Goal: Task Accomplishment & Management: Manage account settings

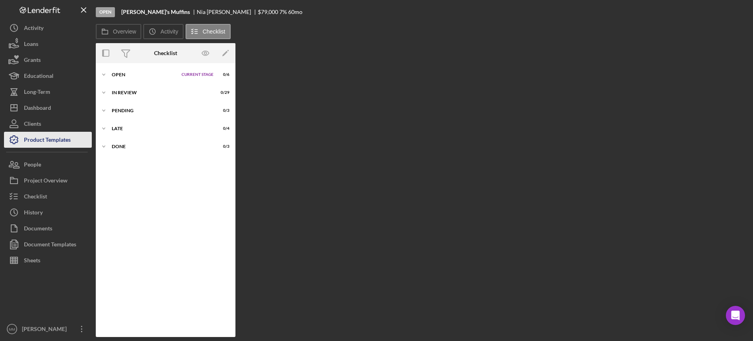
click at [49, 141] on div "Product Templates" at bounding box center [47, 141] width 47 height 18
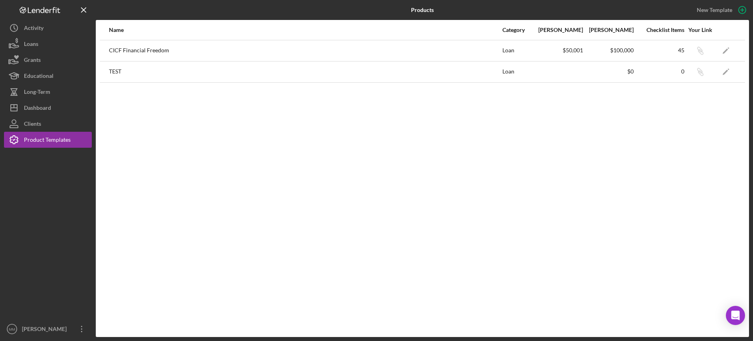
click at [218, 57] on div "CICF Financial Freedom" at bounding box center [305, 51] width 392 height 20
click at [726, 51] on polygon "button" at bounding box center [725, 51] width 6 height 6
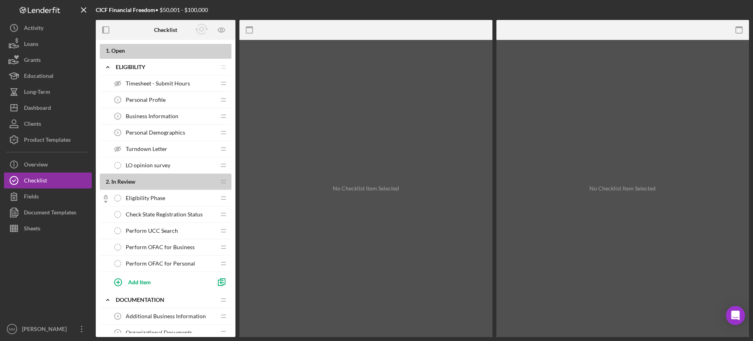
scroll to position [2, 0]
click at [150, 97] on span "Personal Profile" at bounding box center [146, 99] width 40 height 6
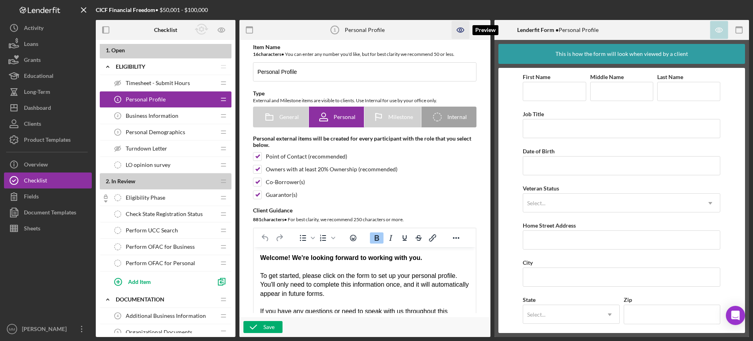
click at [460, 31] on icon "button" at bounding box center [460, 30] width 2 height 2
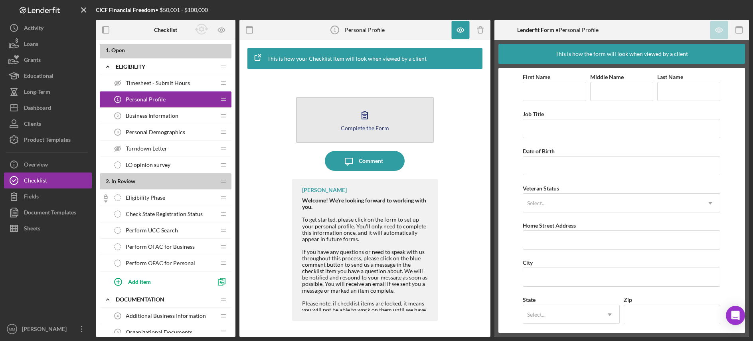
click at [374, 128] on div "Complete the Form" at bounding box center [365, 128] width 48 height 6
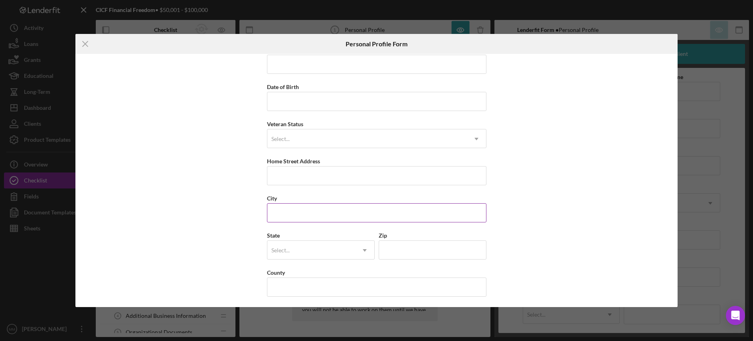
scroll to position [52, 0]
click at [82, 46] on icon "Icon/Menu Close" at bounding box center [85, 44] width 20 height 20
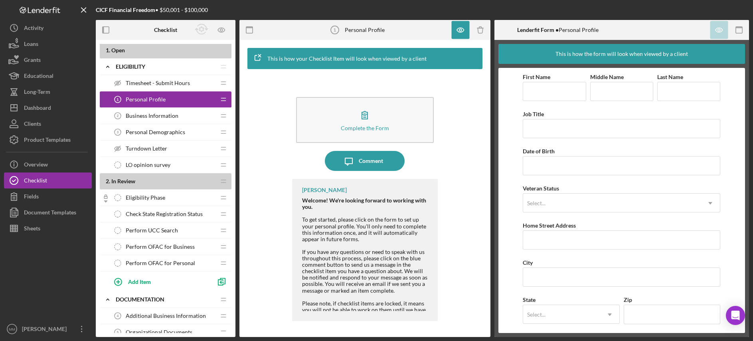
click at [146, 116] on span "Business Information" at bounding box center [152, 115] width 53 height 6
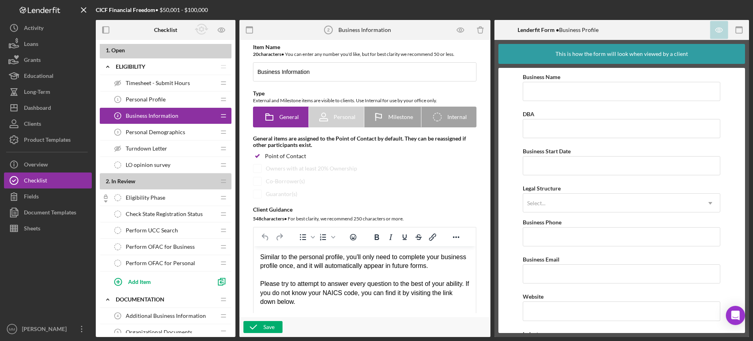
click at [146, 97] on span "Personal Profile" at bounding box center [146, 99] width 40 height 6
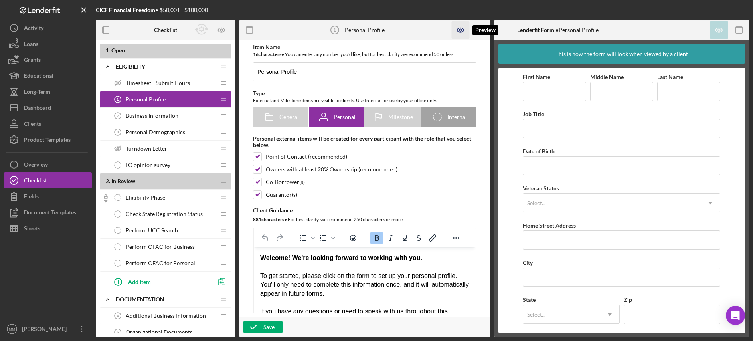
click at [459, 31] on icon "button" at bounding box center [460, 30] width 18 height 18
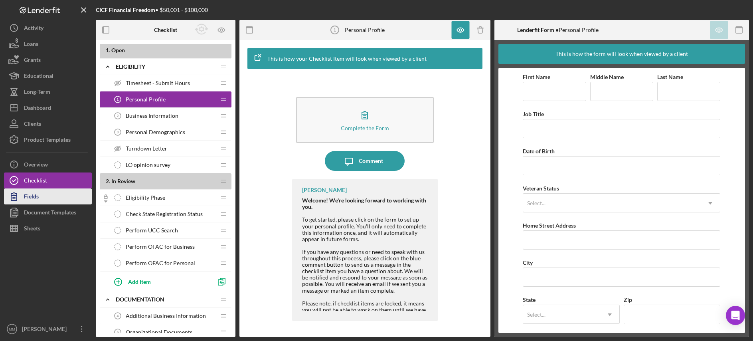
click at [54, 194] on button "Fields" at bounding box center [48, 196] width 88 height 16
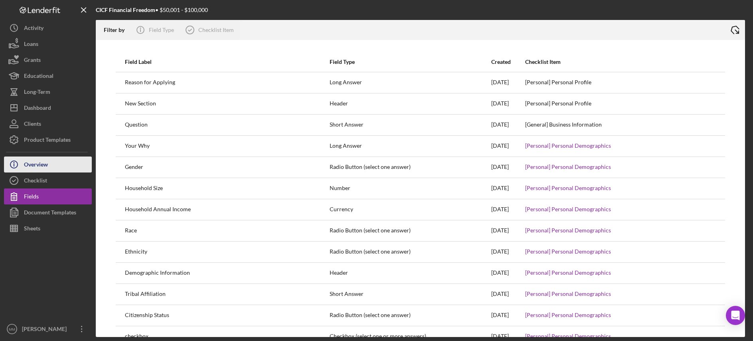
click at [49, 166] on button "Icon/Info Overview" at bounding box center [48, 164] width 88 height 16
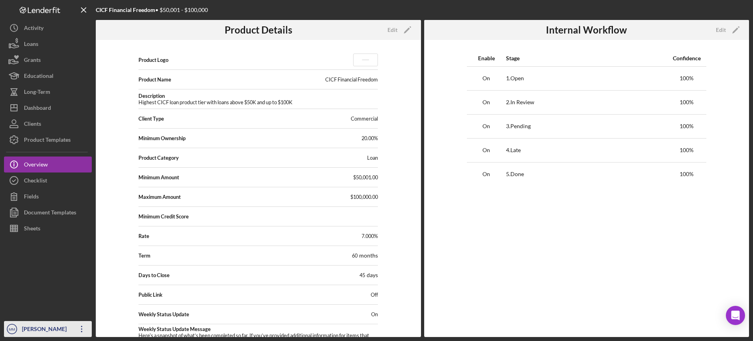
click at [83, 326] on icon "Icon/Overflow" at bounding box center [82, 329] width 20 height 20
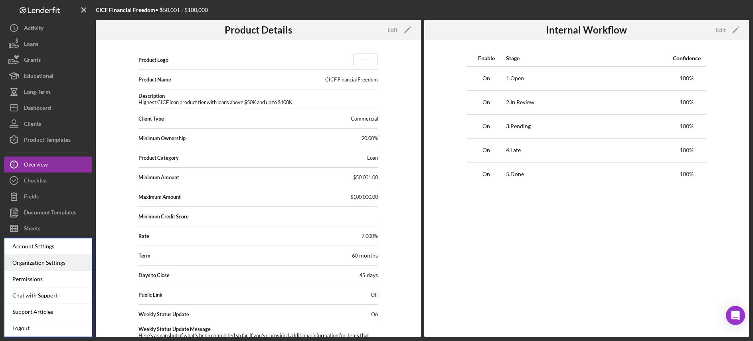
click at [47, 262] on div "Organization Settings" at bounding box center [48, 262] width 88 height 16
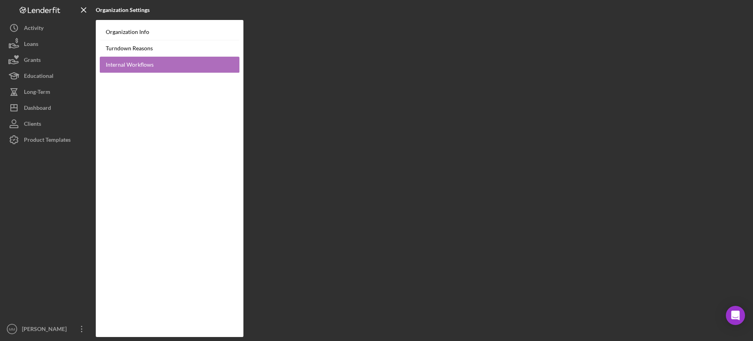
click at [163, 63] on link "Internal Workflows" at bounding box center [170, 65] width 140 height 16
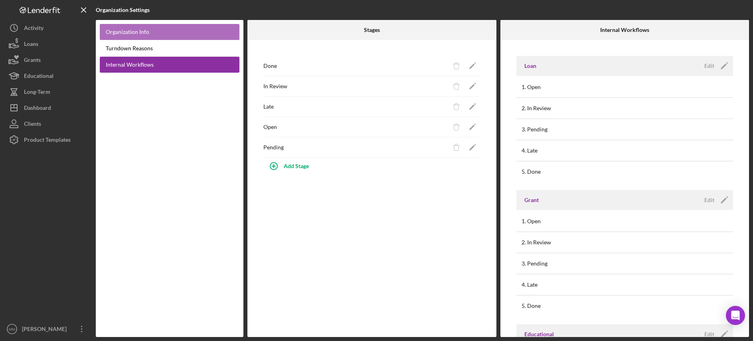
click at [140, 34] on link "Organization Info" at bounding box center [170, 32] width 140 height 16
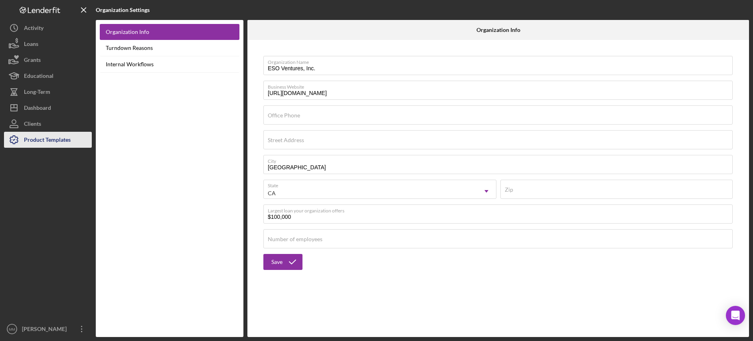
click at [55, 135] on div "Product Templates" at bounding box center [47, 141] width 47 height 18
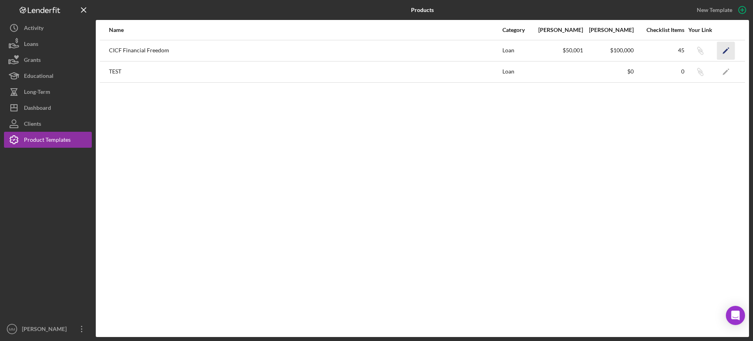
click at [727, 51] on icon "Icon/Edit" at bounding box center [726, 50] width 18 height 18
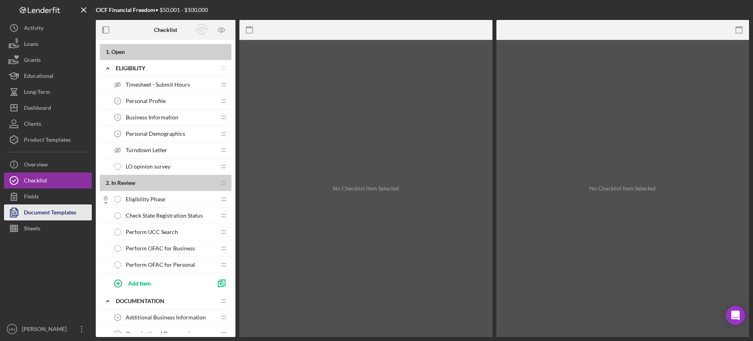
click at [63, 212] on div "Document Templates" at bounding box center [50, 213] width 52 height 18
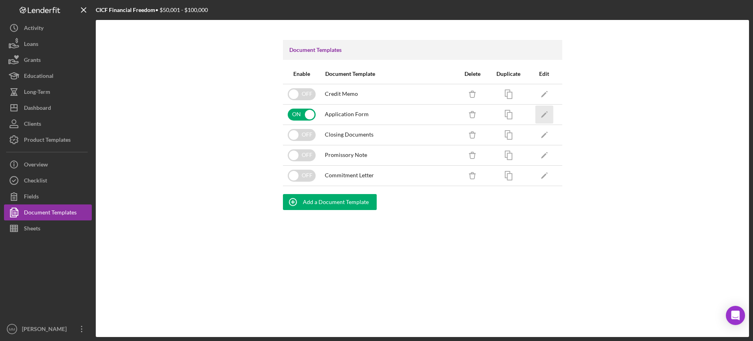
click at [546, 114] on icon "Icon/Edit" at bounding box center [544, 114] width 18 height 18
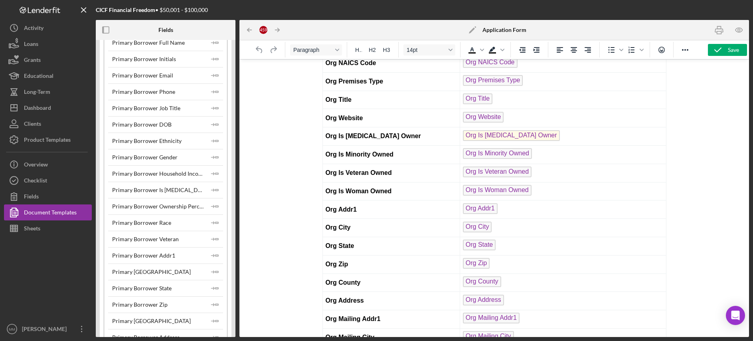
scroll to position [273, 0]
click at [212, 109] on polyline "button" at bounding box center [213, 109] width 2 height 2
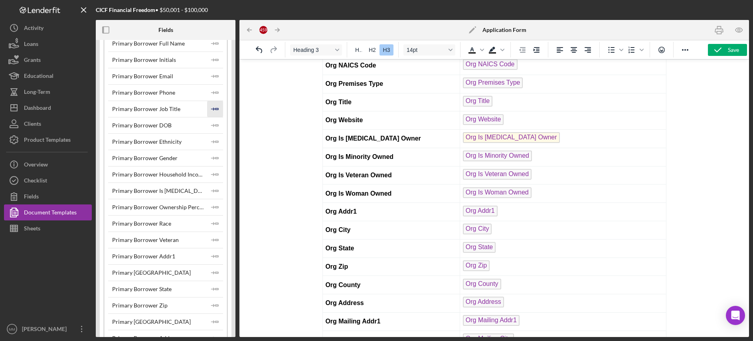
scroll to position [0, 0]
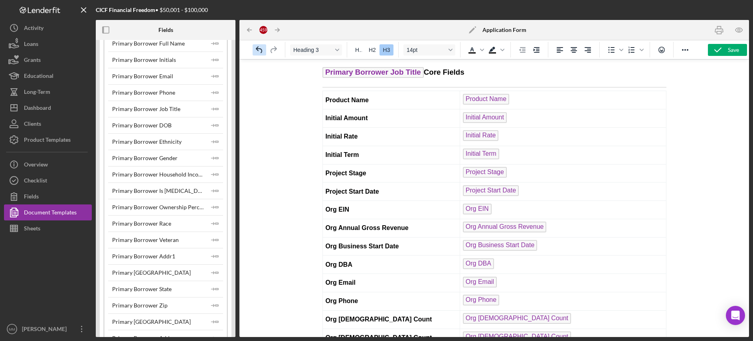
click at [261, 49] on icon "Undo" at bounding box center [259, 49] width 6 height 7
click at [260, 51] on icon "Undo" at bounding box center [259, 50] width 10 height 10
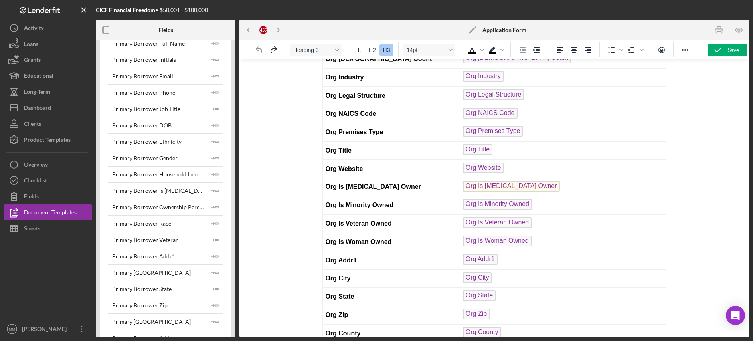
scroll to position [280, 0]
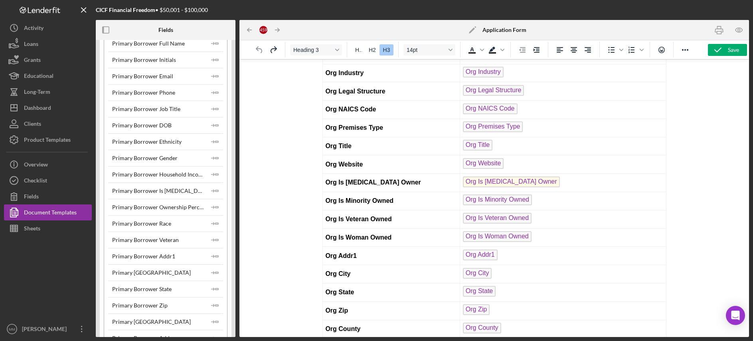
click at [146, 107] on div "Primary Borrower Job Title" at bounding box center [146, 109] width 68 height 6
click at [146, 109] on div "Primary Borrower Job Title" at bounding box center [146, 109] width 68 height 6
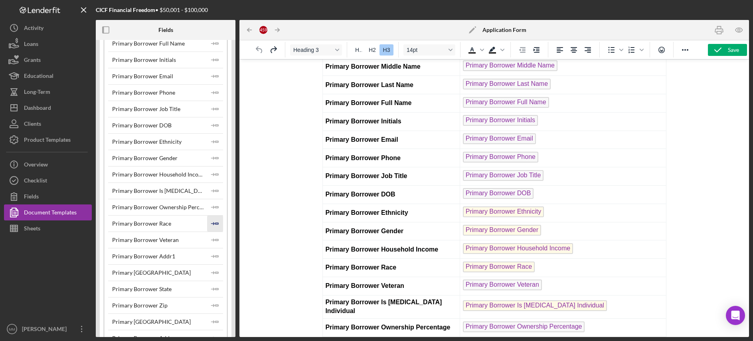
scroll to position [707, 0]
click at [53, 179] on button "Checklist" at bounding box center [48, 180] width 88 height 16
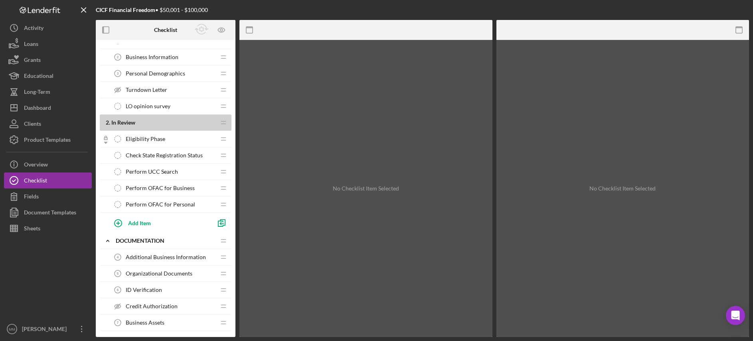
scroll to position [67, 0]
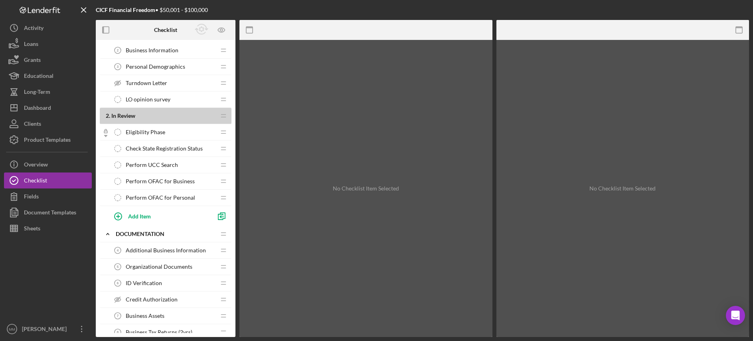
click at [120, 132] on icon "Eligibility Phase" at bounding box center [118, 132] width 16 height 16
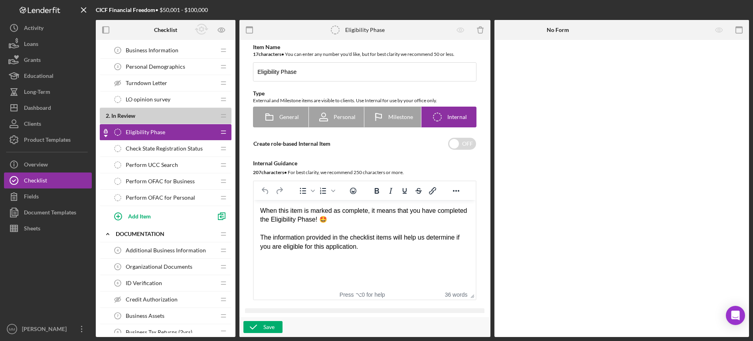
click at [117, 148] on icon "Check State Registration Status" at bounding box center [118, 148] width 16 height 16
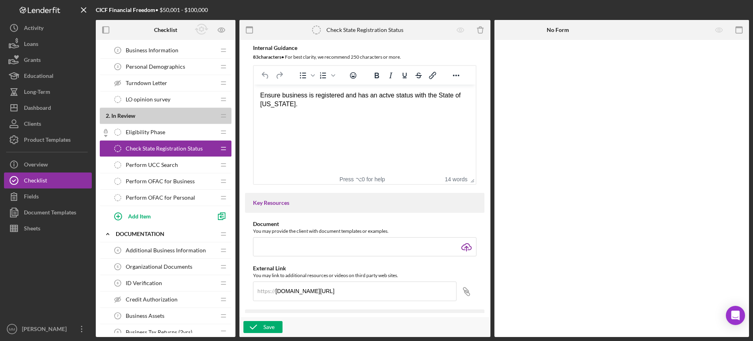
scroll to position [201, 0]
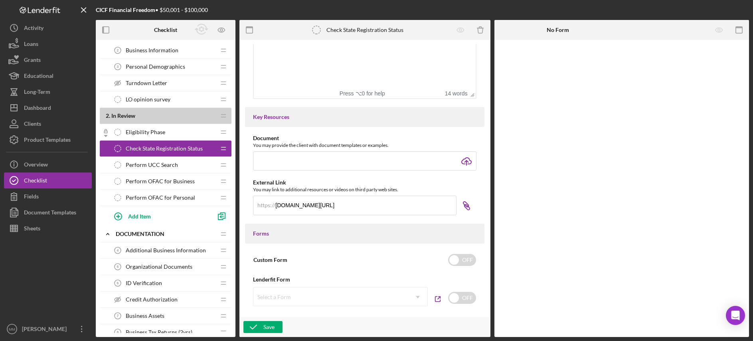
click at [464, 208] on icon "Icon/Link" at bounding box center [466, 205] width 20 height 20
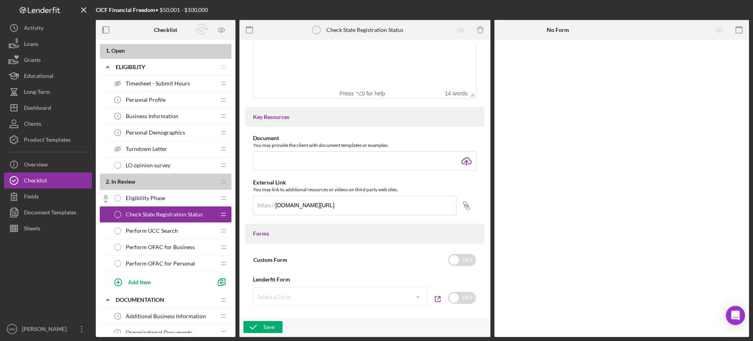
scroll to position [0, 0]
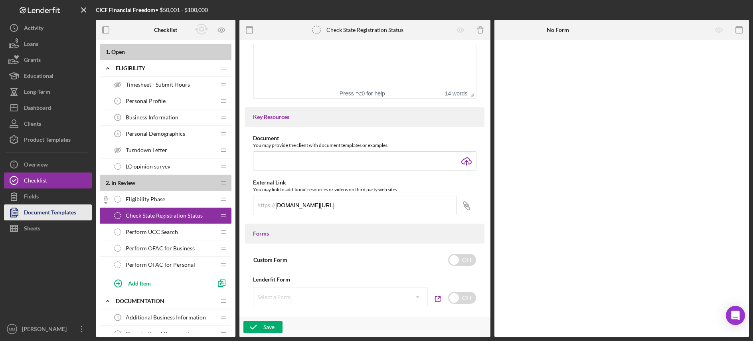
click at [67, 211] on div "Document Templates" at bounding box center [50, 213] width 52 height 18
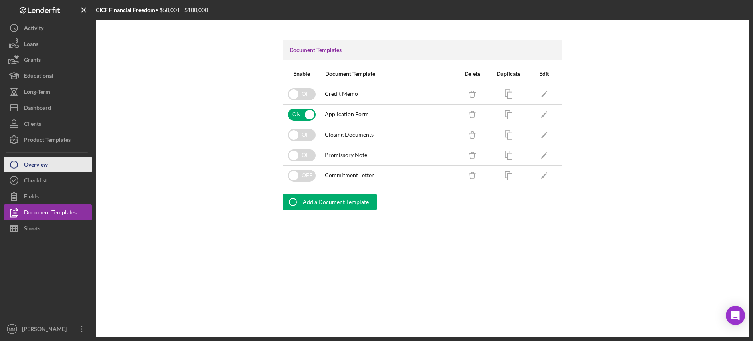
click at [71, 164] on button "Icon/Info Overview" at bounding box center [48, 164] width 88 height 16
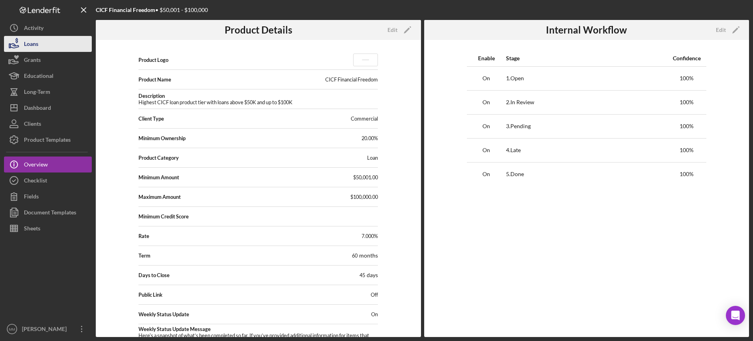
click at [61, 41] on button "Loans" at bounding box center [48, 44] width 88 height 16
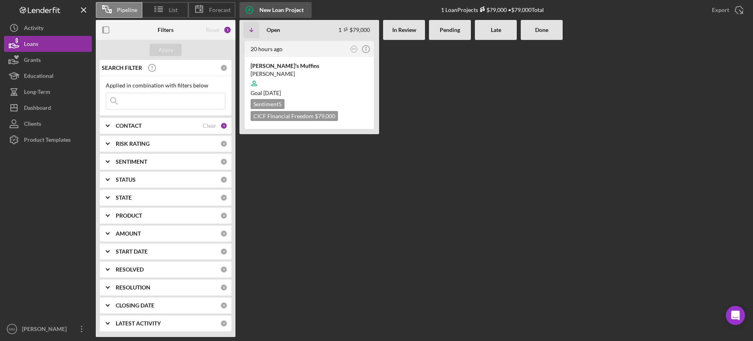
click at [276, 8] on div "New Loan Project" at bounding box center [281, 10] width 44 height 16
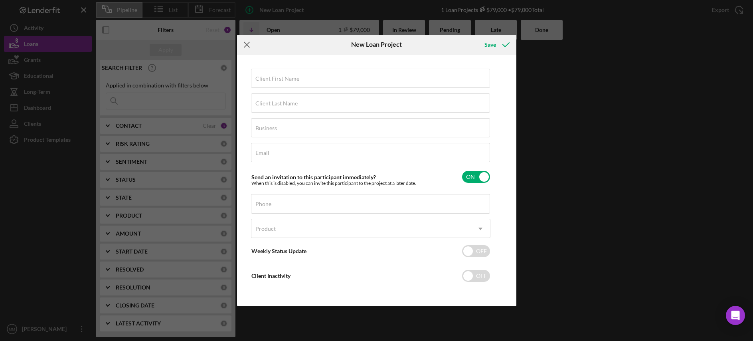
click at [250, 45] on icon "Icon/Menu Close" at bounding box center [247, 45] width 20 height 20
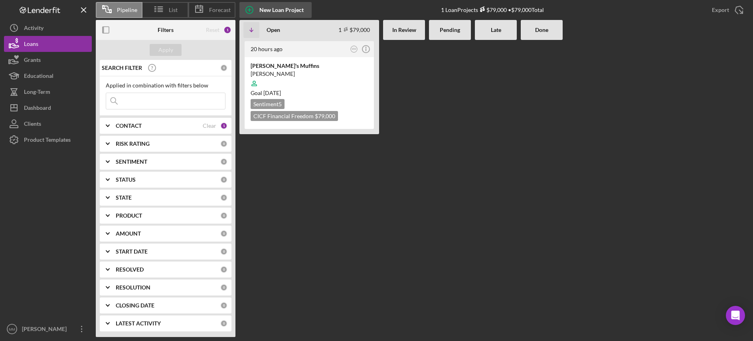
click at [260, 13] on div "New Loan Project" at bounding box center [281, 10] width 44 height 16
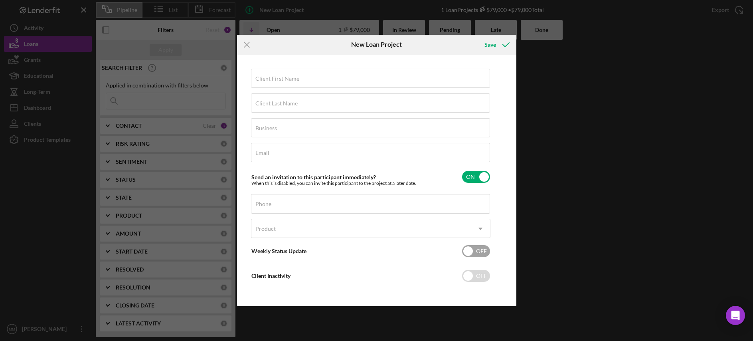
click at [470, 252] on input "checkbox" at bounding box center [476, 251] width 28 height 12
checkbox input "true"
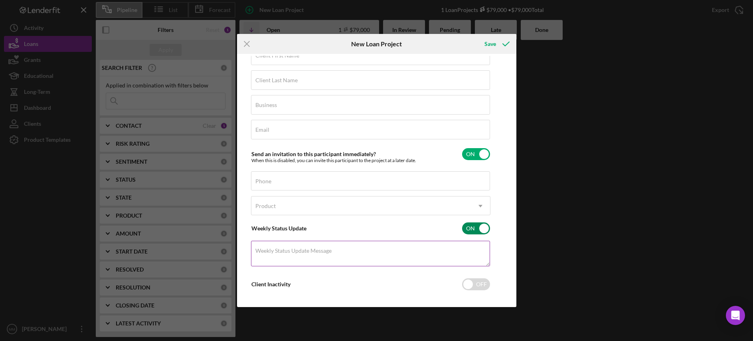
scroll to position [26, 0]
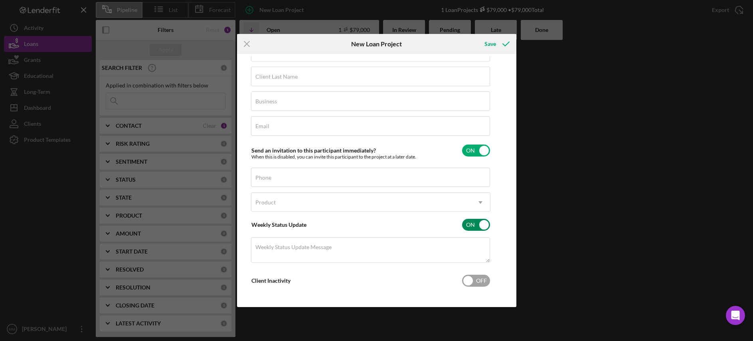
click at [470, 280] on input "checkbox" at bounding box center [476, 280] width 28 height 12
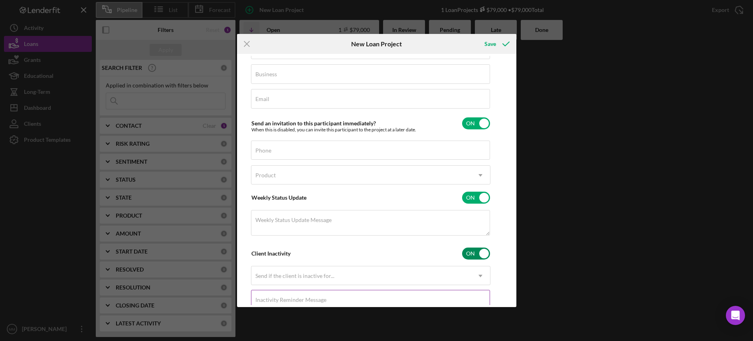
scroll to position [85, 0]
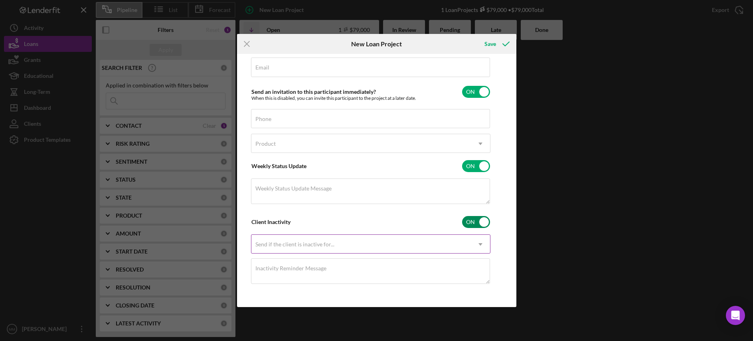
click at [345, 248] on div "Send if the client is inactive for..." at bounding box center [360, 244] width 219 height 18
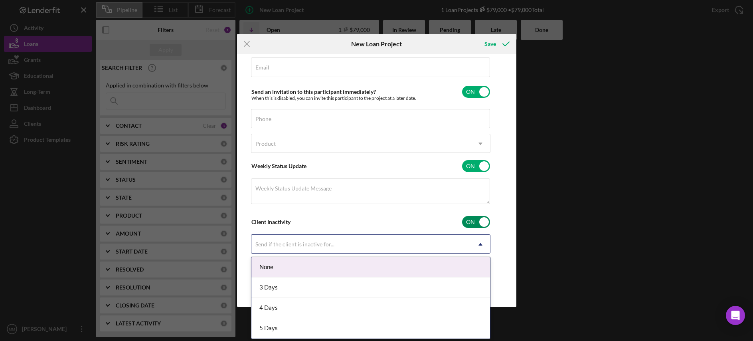
click at [485, 217] on input "checkbox" at bounding box center [476, 222] width 28 height 12
checkbox input "false"
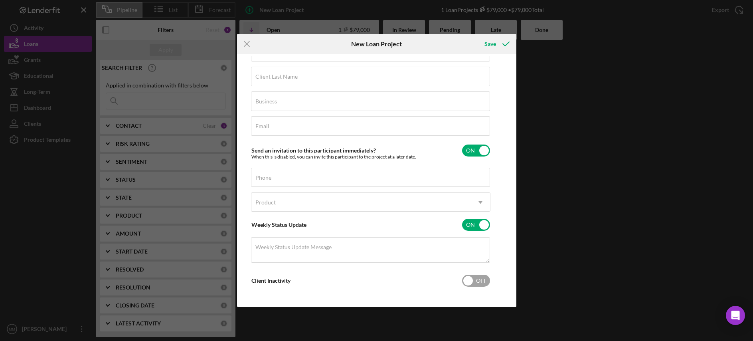
scroll to position [26, 0]
click at [481, 150] on input "checkbox" at bounding box center [476, 150] width 28 height 12
checkbox input "false"
click at [483, 227] on input "checkbox" at bounding box center [476, 225] width 28 height 12
checkbox input "false"
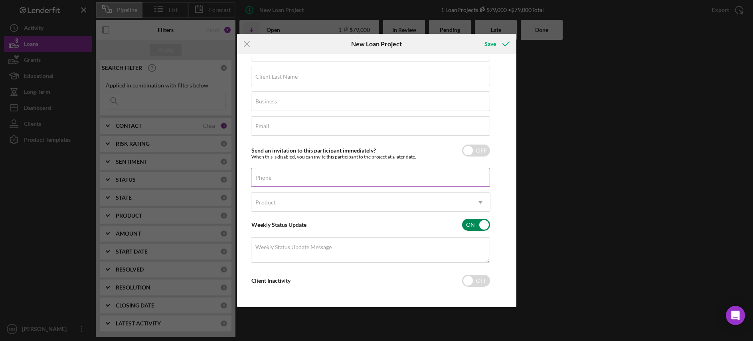
scroll to position [0, 0]
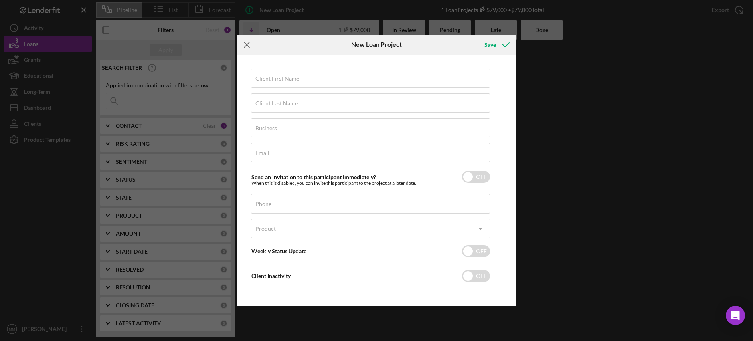
click at [248, 45] on icon "Icon/Menu Close" at bounding box center [247, 45] width 20 height 20
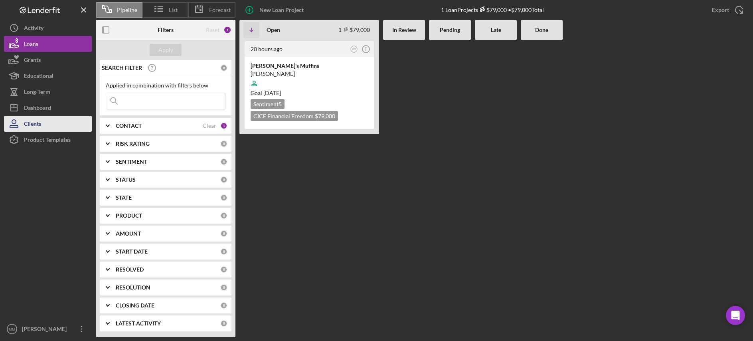
click at [37, 124] on div "Clients" at bounding box center [32, 125] width 17 height 18
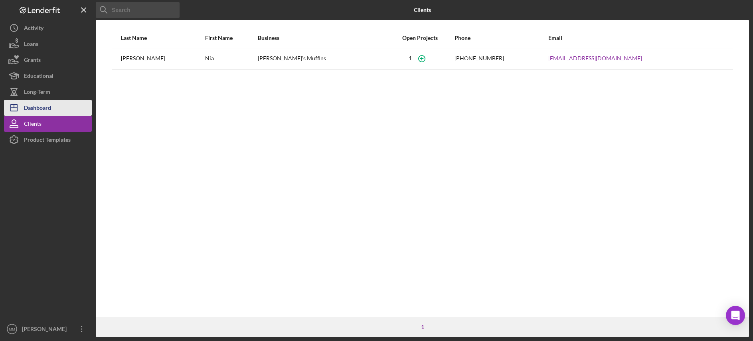
click at [65, 106] on button "Icon/Dashboard Dashboard" at bounding box center [48, 108] width 88 height 16
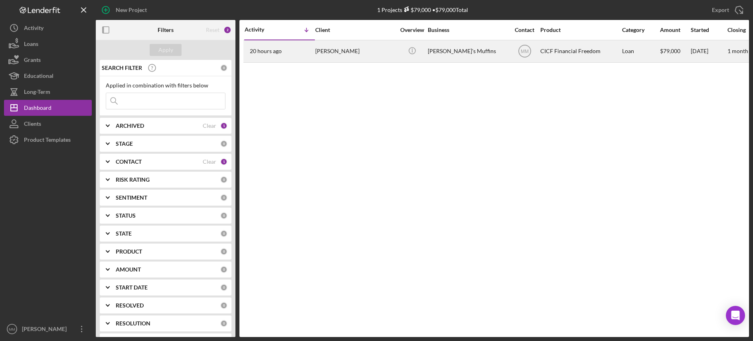
click at [365, 50] on div "[PERSON_NAME]" at bounding box center [355, 51] width 80 height 21
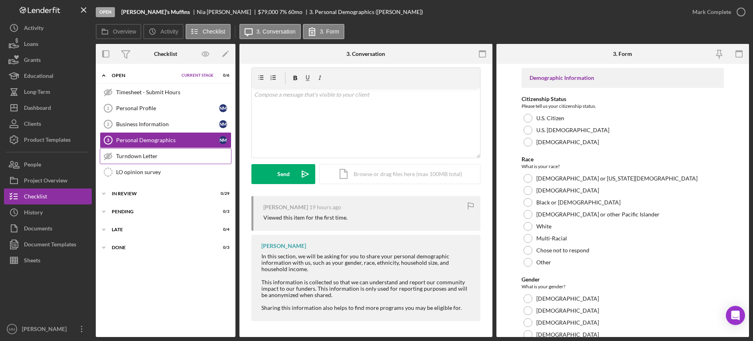
click at [136, 158] on div "Turndown Letter" at bounding box center [173, 156] width 115 height 6
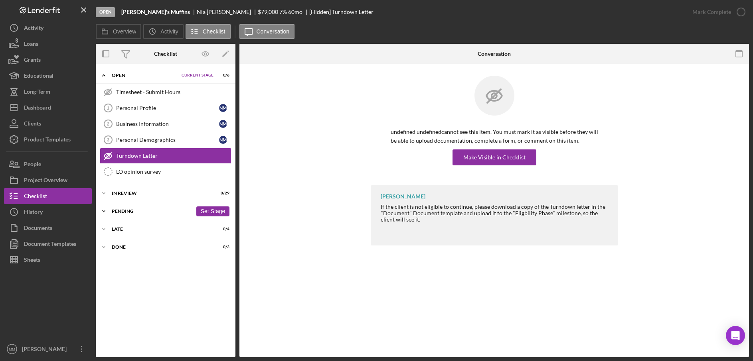
click at [105, 211] on icon "Icon/Expander" at bounding box center [104, 211] width 16 height 16
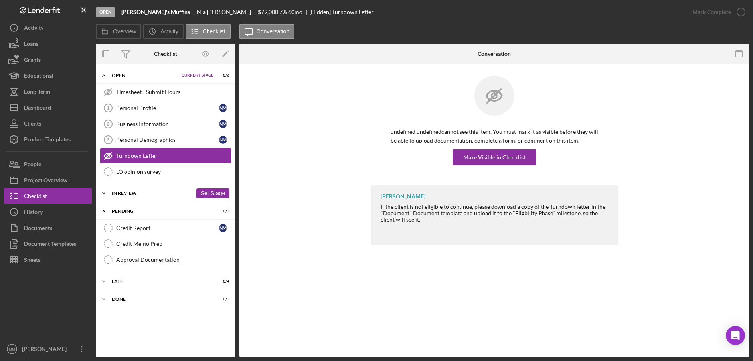
click at [104, 197] on icon "Icon/Expander" at bounding box center [104, 193] width 16 height 16
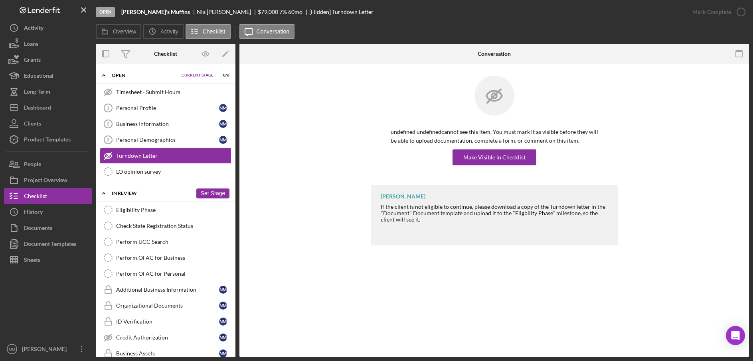
click at [204, 193] on button "Set Stage" at bounding box center [212, 194] width 33 height 10
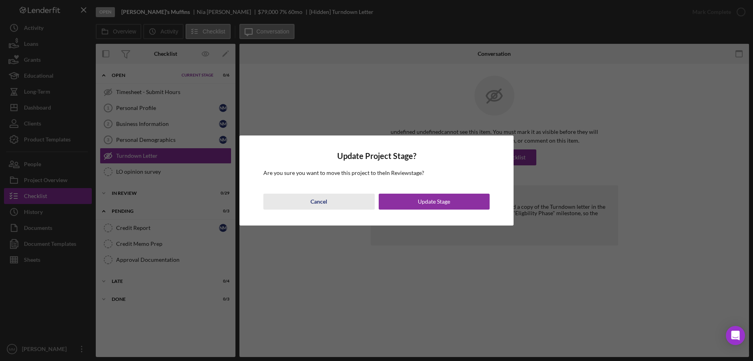
click at [325, 204] on div "Cancel" at bounding box center [318, 202] width 17 height 16
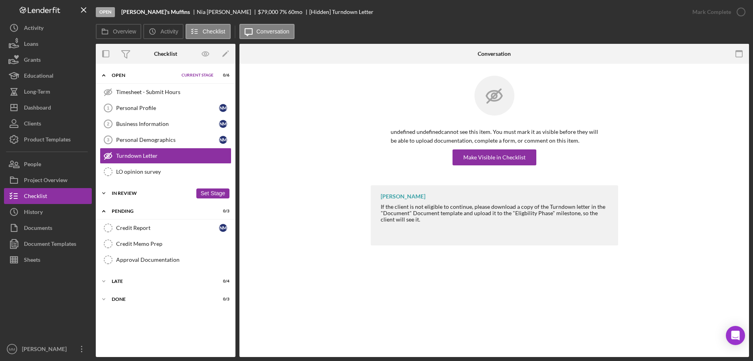
click at [107, 193] on icon "Icon/Expander" at bounding box center [104, 193] width 16 height 16
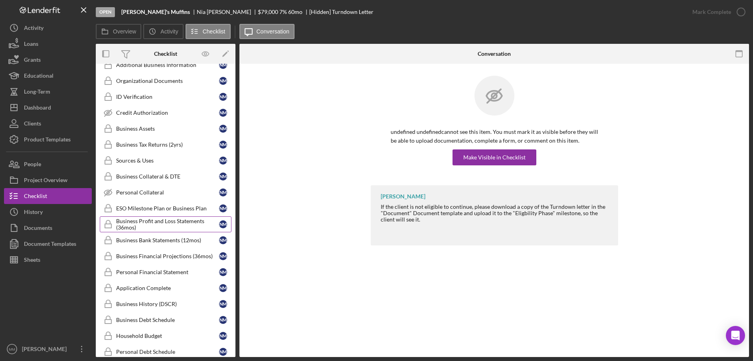
scroll to position [235, 0]
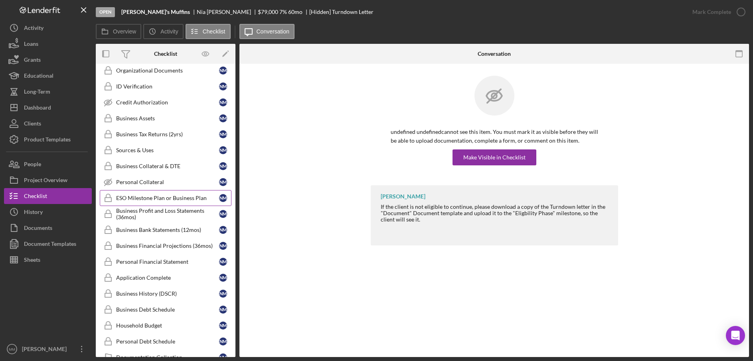
click at [155, 200] on div "ESO Milestone Plan or Business Plan" at bounding box center [167, 198] width 103 height 6
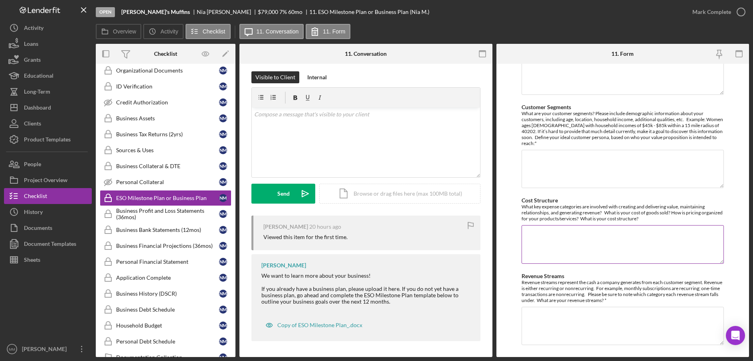
scroll to position [239, 0]
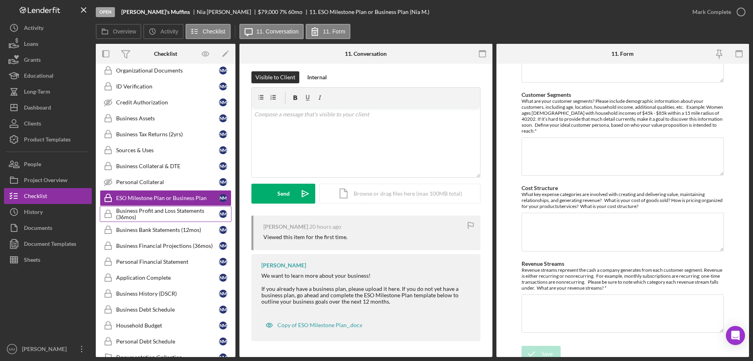
click at [166, 215] on div "Business Profit and Loss Statements (36mos)" at bounding box center [167, 214] width 103 height 13
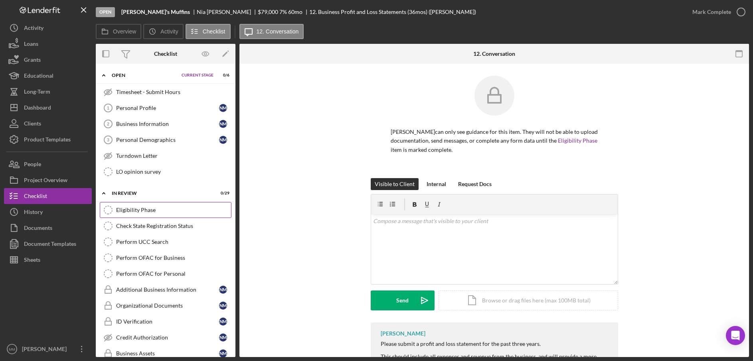
click at [161, 210] on div "Eligibility Phase" at bounding box center [173, 210] width 115 height 6
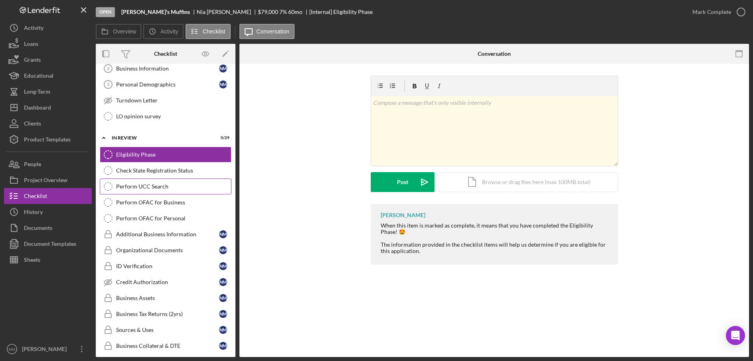
scroll to position [48, 0]
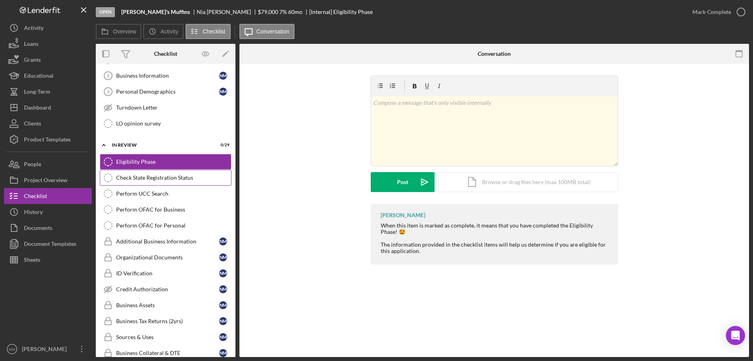
click at [176, 179] on div "Check State Registration Status" at bounding box center [173, 178] width 115 height 6
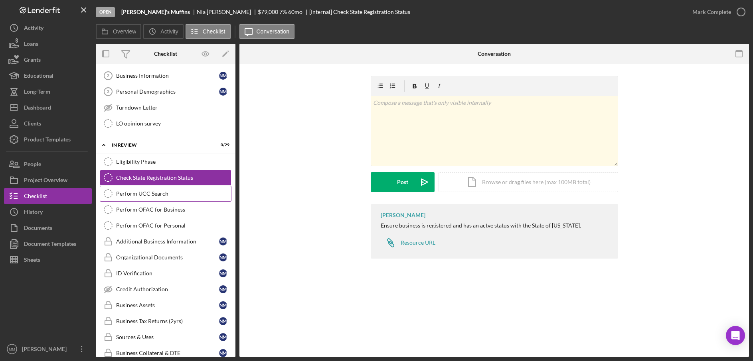
click at [152, 194] on div "Perform UCC Search" at bounding box center [173, 194] width 115 height 6
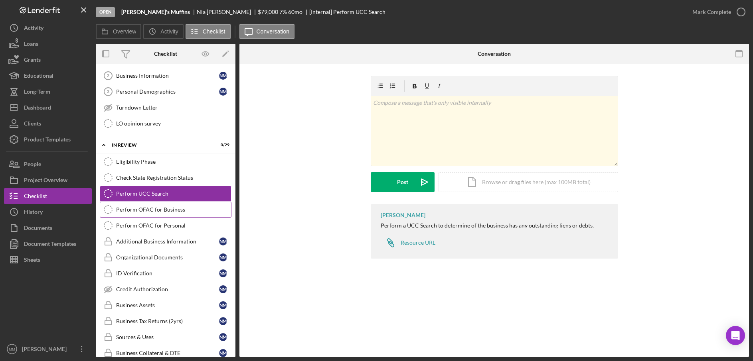
click at [178, 213] on div "Perform OFAC for Business" at bounding box center [173, 210] width 115 height 6
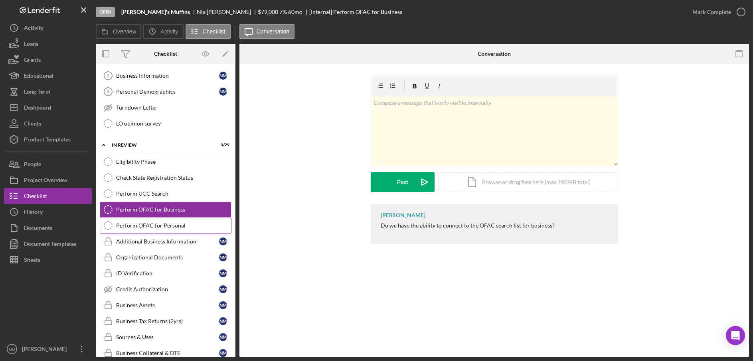
click at [167, 227] on div "Perform OFAC for Personal" at bounding box center [173, 226] width 115 height 6
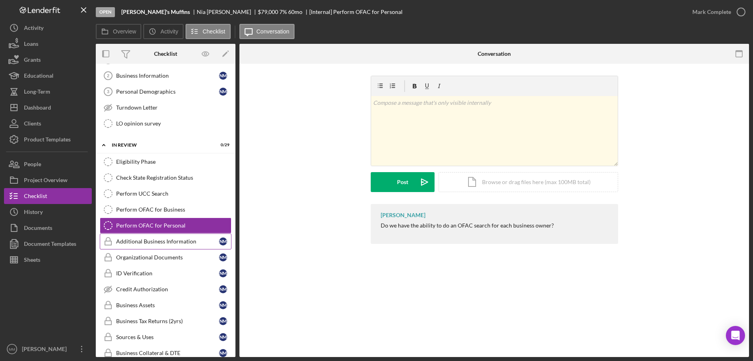
click at [151, 241] on div "Additional Business Information" at bounding box center [167, 241] width 103 height 6
